Goal: Navigation & Orientation: Understand site structure

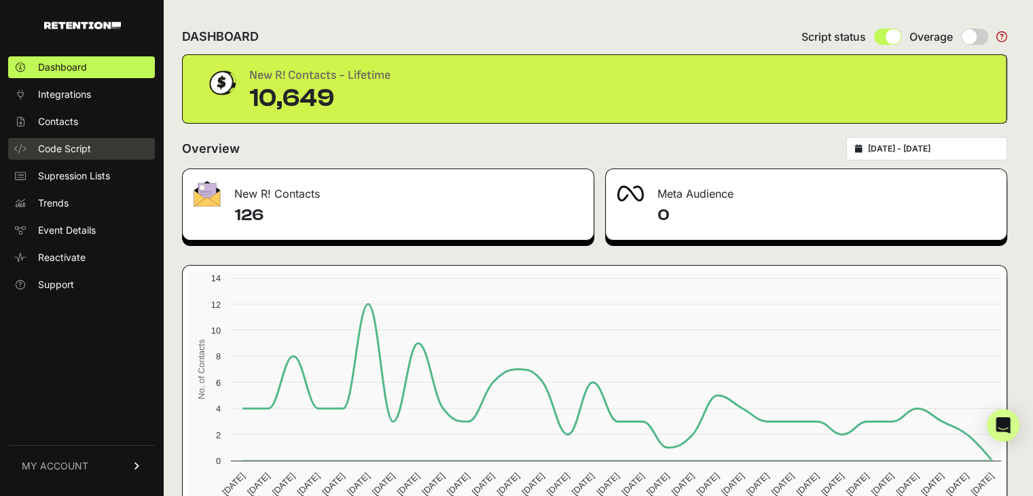
click at [72, 153] on span "Code Script" at bounding box center [64, 149] width 53 height 14
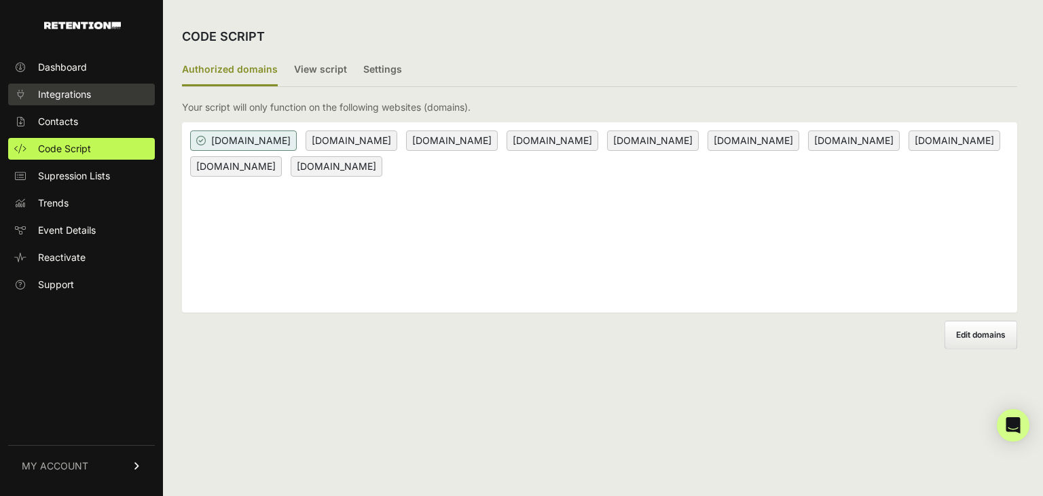
click at [65, 94] on span "Integrations" at bounding box center [64, 95] width 53 height 14
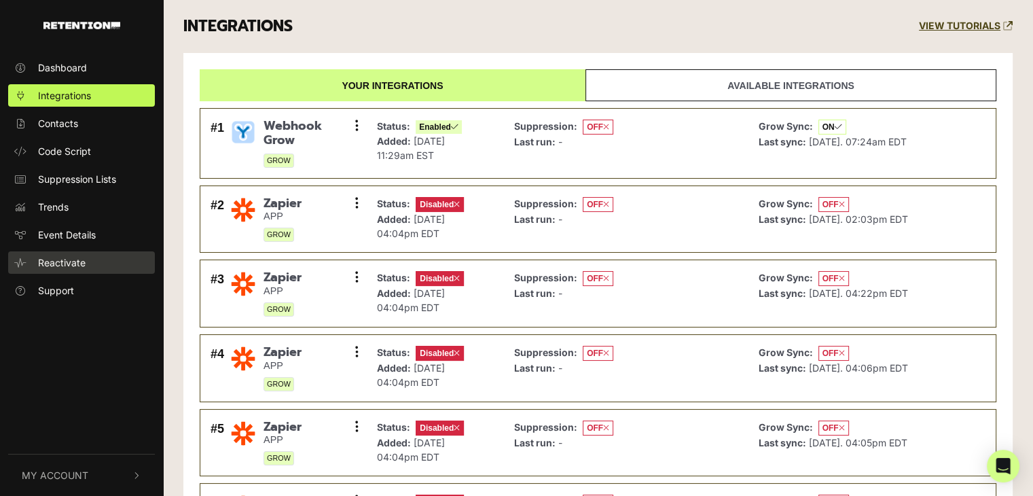
click at [38, 267] on span "Reactivate" at bounding box center [62, 262] width 48 height 14
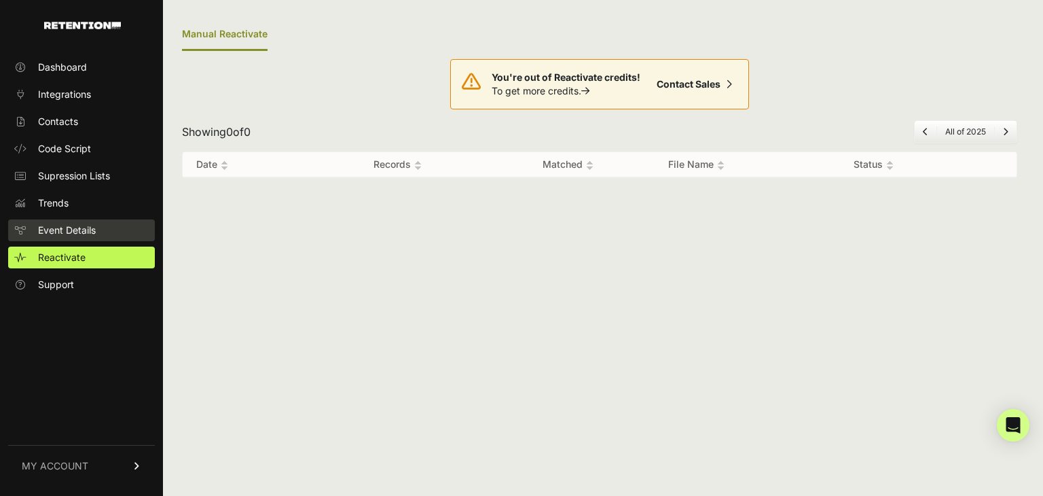
click at [88, 233] on span "Event Details" at bounding box center [67, 230] width 58 height 14
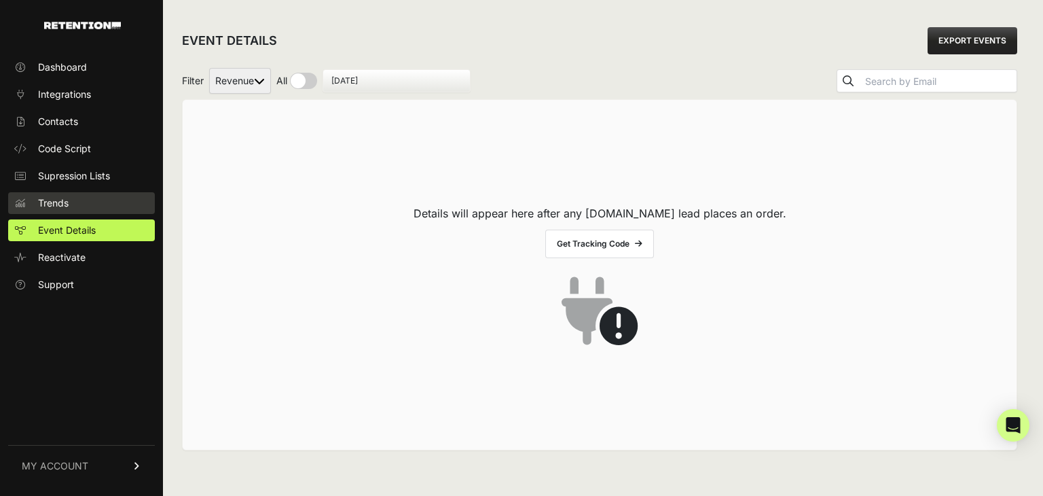
click at [101, 202] on link "Trends" at bounding box center [81, 203] width 147 height 22
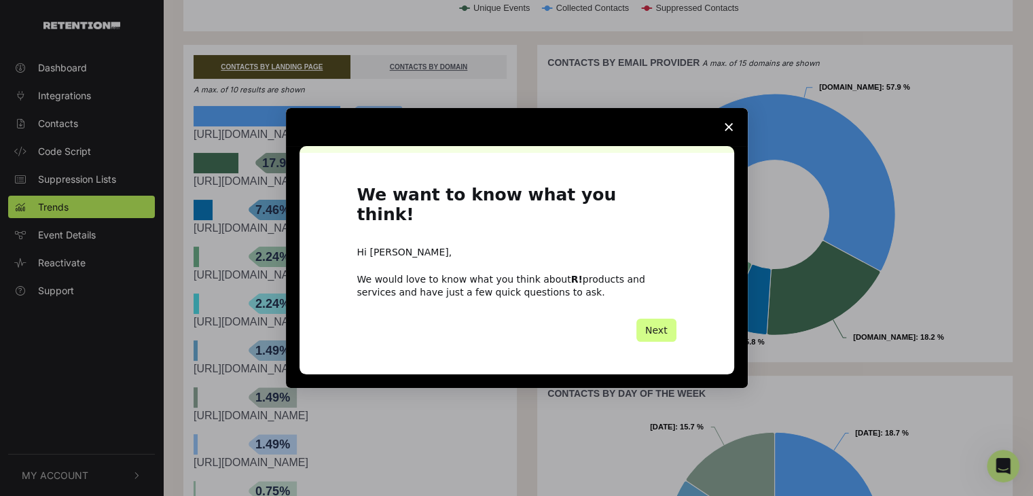
click at [734, 133] on span "Close survey" at bounding box center [728, 127] width 38 height 38
